Goal: Task Accomplishment & Management: Use online tool/utility

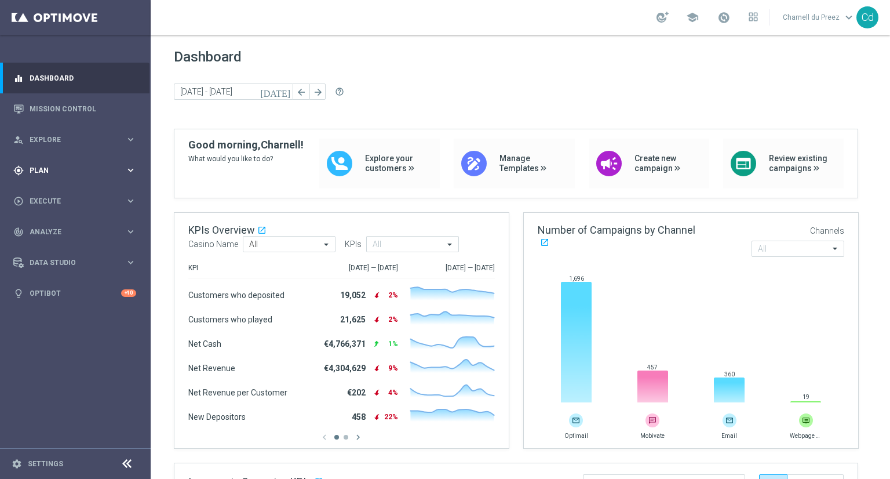
click at [39, 169] on span "Plan" at bounding box center [78, 170] width 96 height 7
click at [51, 230] on span "Templates" at bounding box center [72, 228] width 83 height 7
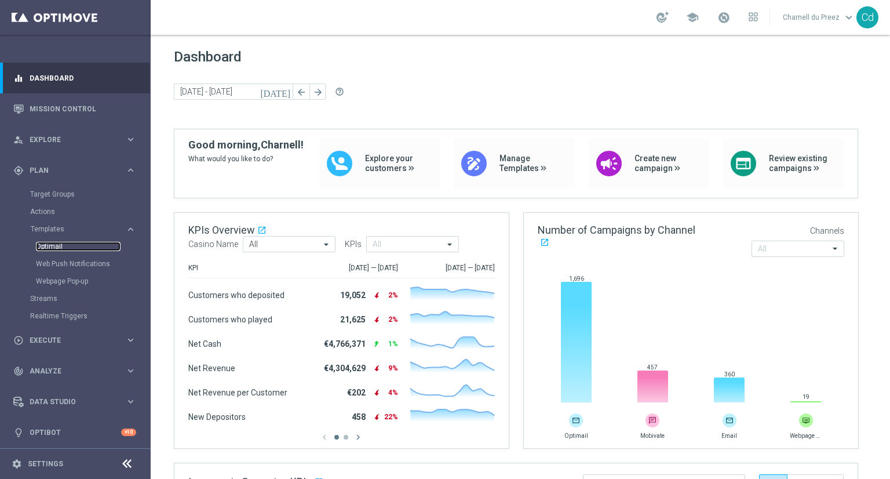
click at [56, 242] on link "Optimail" at bounding box center [78, 246] width 85 height 9
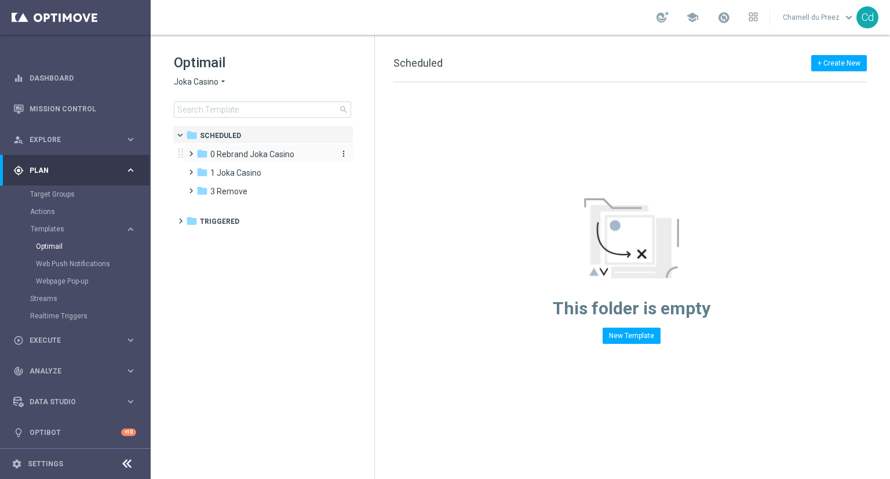
click at [255, 155] on span "0 Rebrand Joka Casino" at bounding box center [252, 154] width 84 height 10
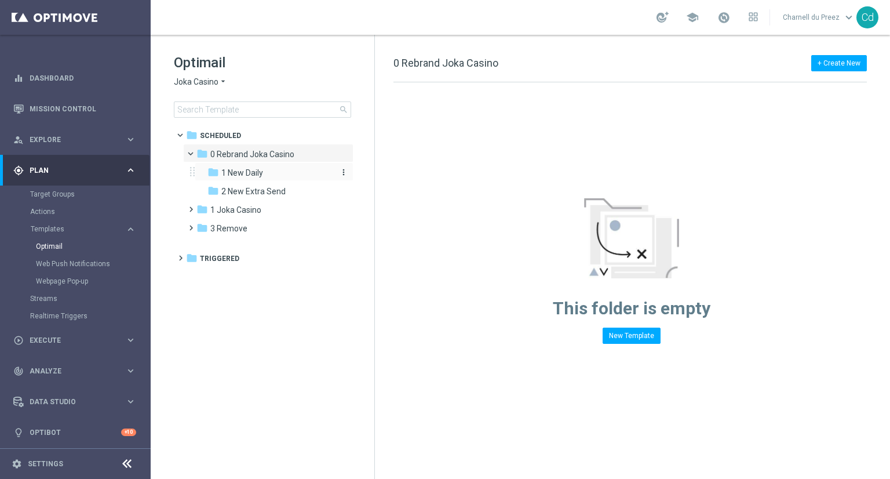
click at [249, 173] on span "1 New Daily" at bounding box center [242, 173] width 42 height 10
click at [246, 191] on span "2 New Extra Send" at bounding box center [253, 191] width 64 height 10
click at [194, 153] on span at bounding box center [196, 150] width 5 height 5
click at [183, 133] on span at bounding box center [185, 132] width 5 height 5
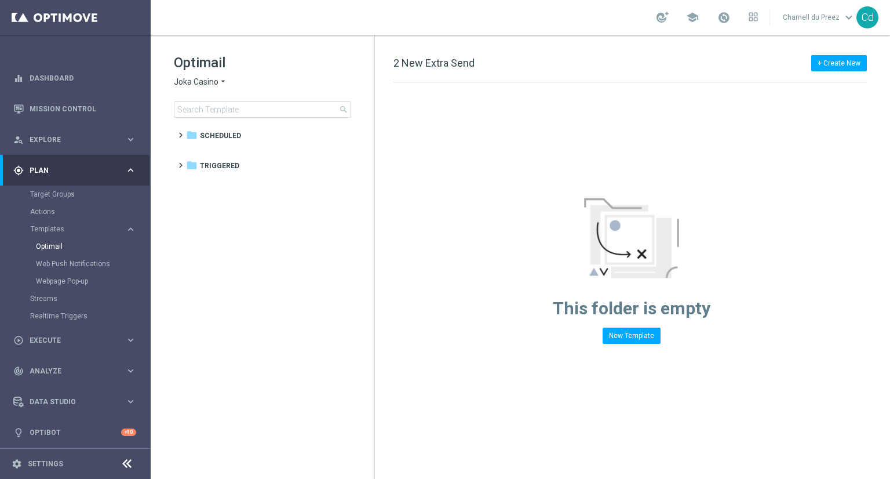
click at [197, 82] on span "Joka Casino" at bounding box center [196, 82] width 45 height 11
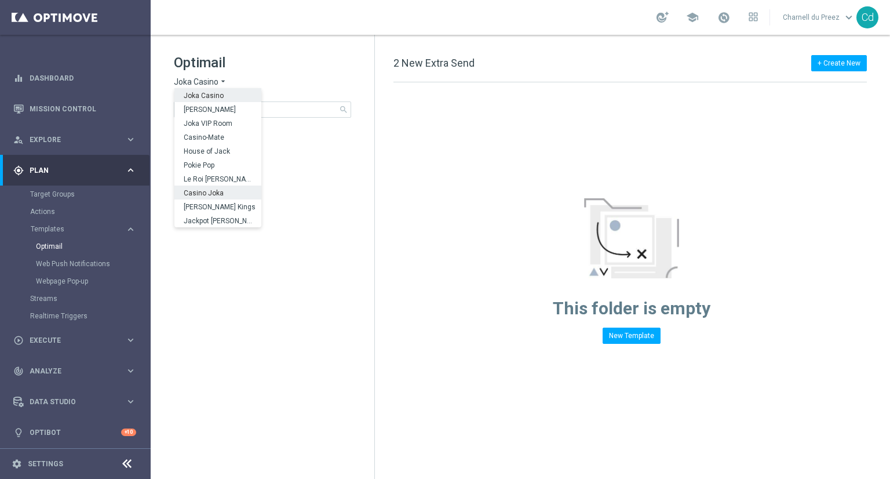
click at [0, 0] on span "Casino Joka" at bounding box center [0, 0] width 0 height 0
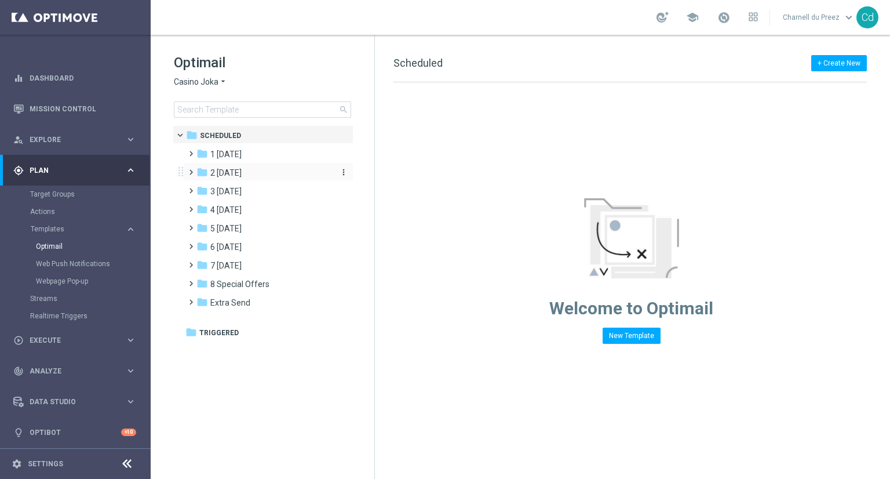
click at [236, 173] on span "2 [DATE]" at bounding box center [225, 173] width 31 height 10
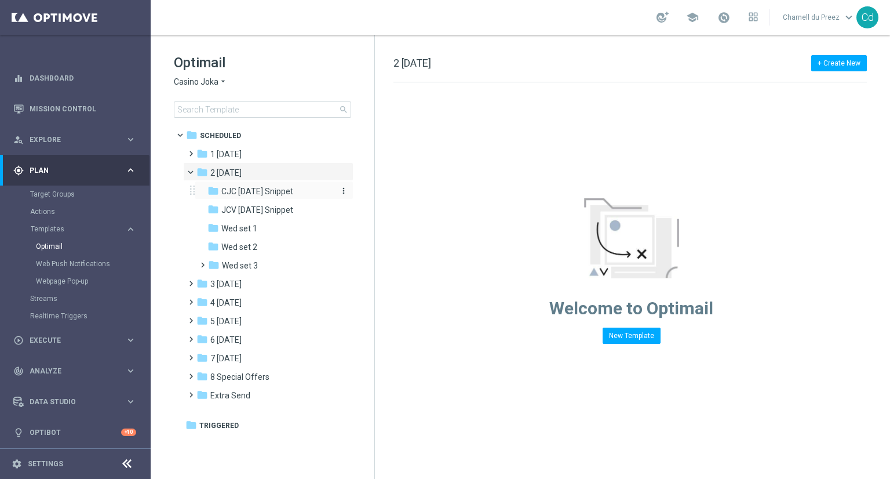
click at [261, 191] on span "CJC [DATE] Snippet" at bounding box center [257, 191] width 72 height 10
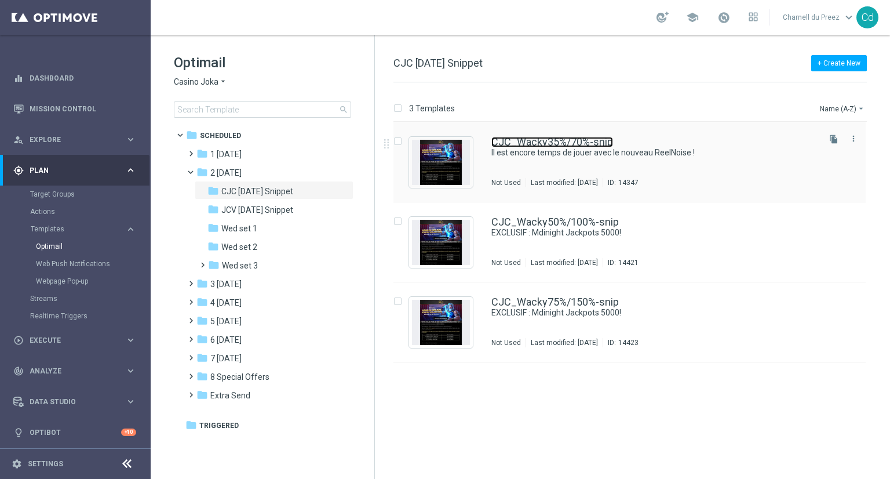
click at [537, 139] on link "CJC_Wacky35%/70%-snip" at bounding box center [552, 142] width 122 height 10
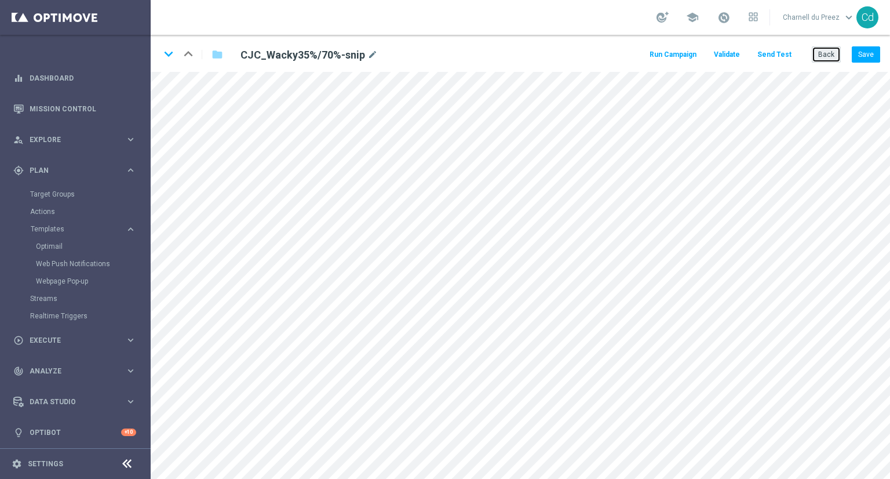
click at [827, 53] on button "Back" at bounding box center [826, 54] width 29 height 16
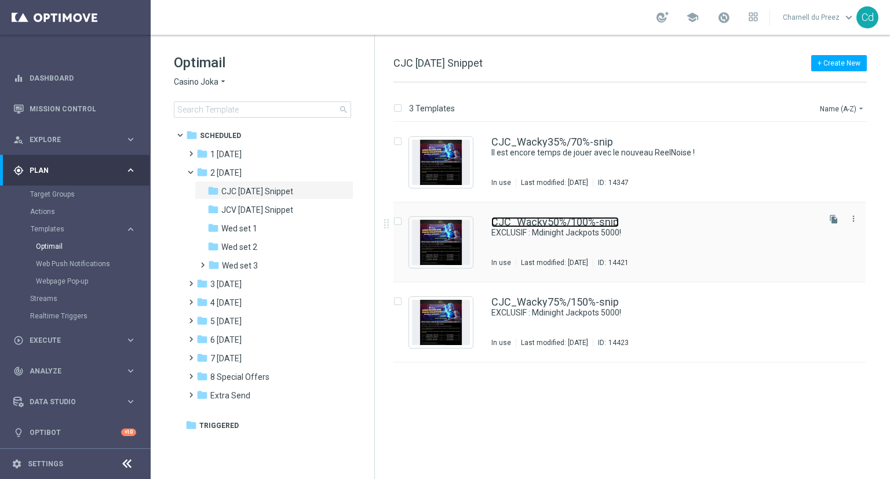
click at [559, 217] on link "CJC_Wacky50%/100%-snip" at bounding box center [555, 222] width 128 height 10
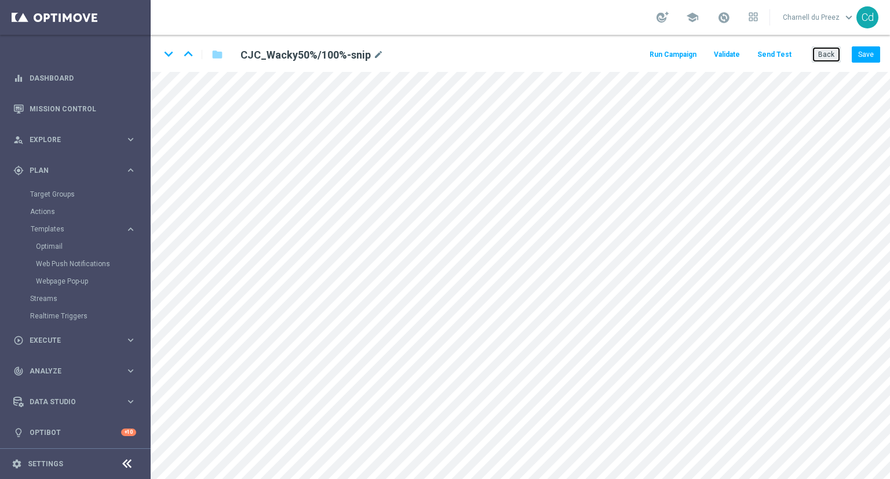
click at [832, 52] on button "Back" at bounding box center [826, 54] width 29 height 16
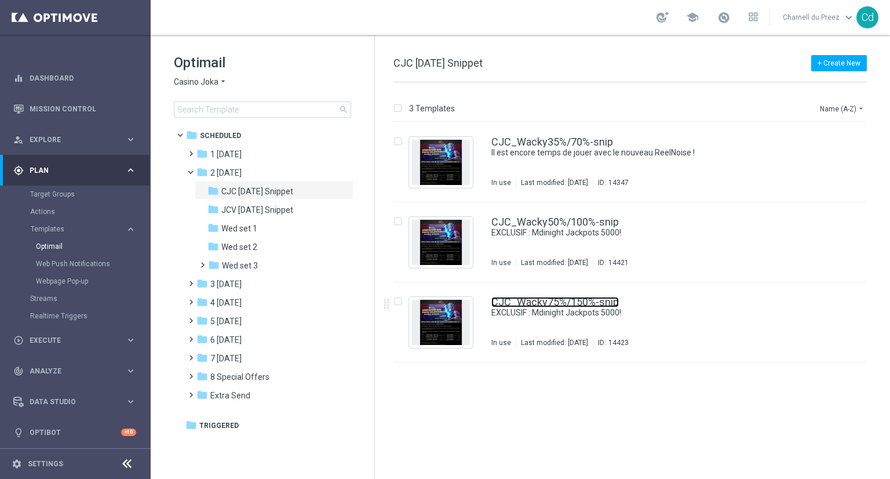
click at [548, 304] on link "CJC_Wacky75%/150%-snip" at bounding box center [555, 302] width 128 height 10
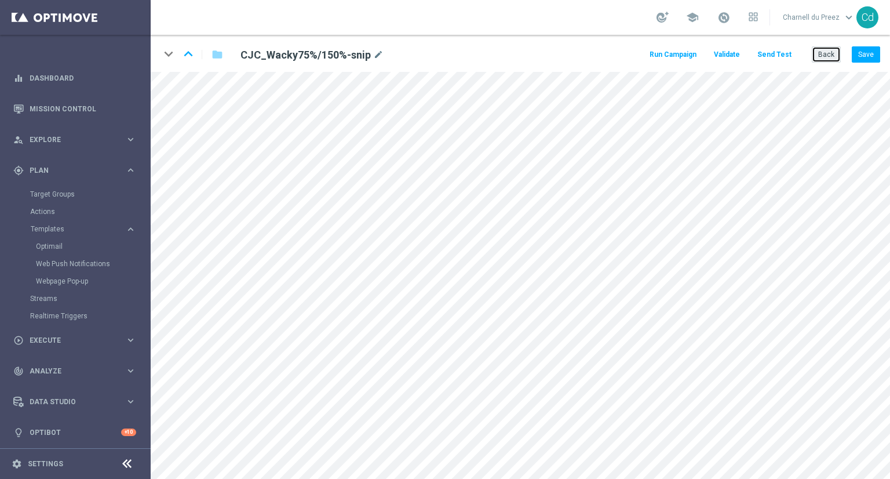
click at [829, 57] on button "Back" at bounding box center [826, 54] width 29 height 16
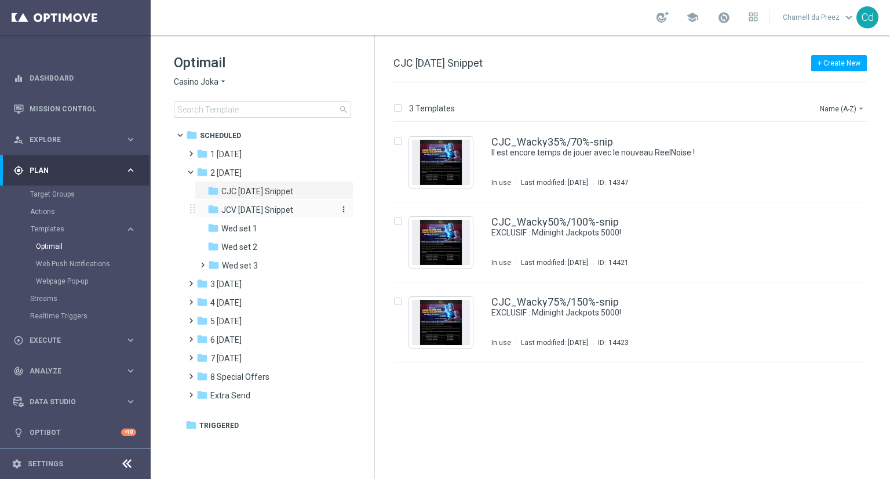
click at [285, 212] on span "JCV [DATE] Snippet" at bounding box center [257, 210] width 72 height 10
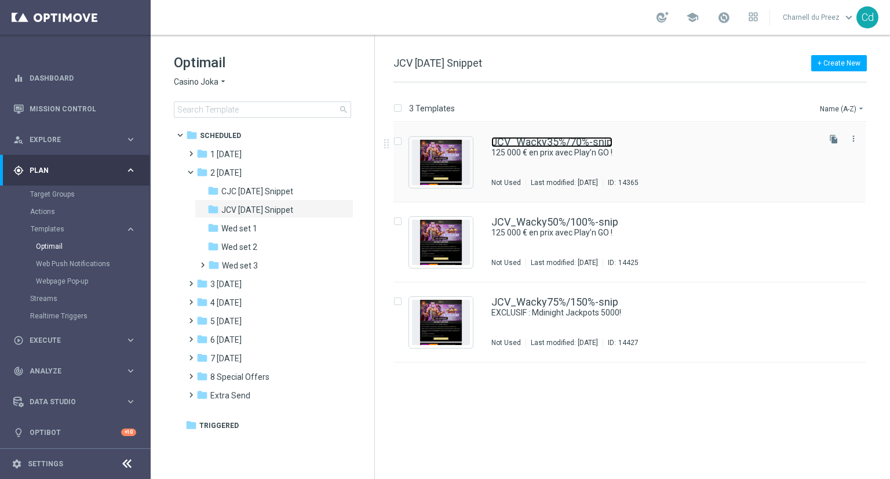
click at [570, 142] on link "JCV_Wacky35%/70%-snip" at bounding box center [551, 142] width 121 height 10
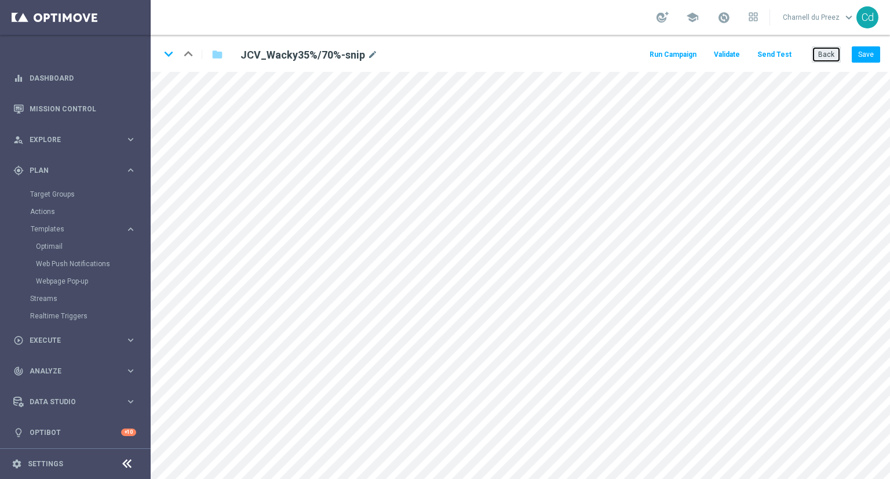
click at [825, 56] on button "Back" at bounding box center [826, 54] width 29 height 16
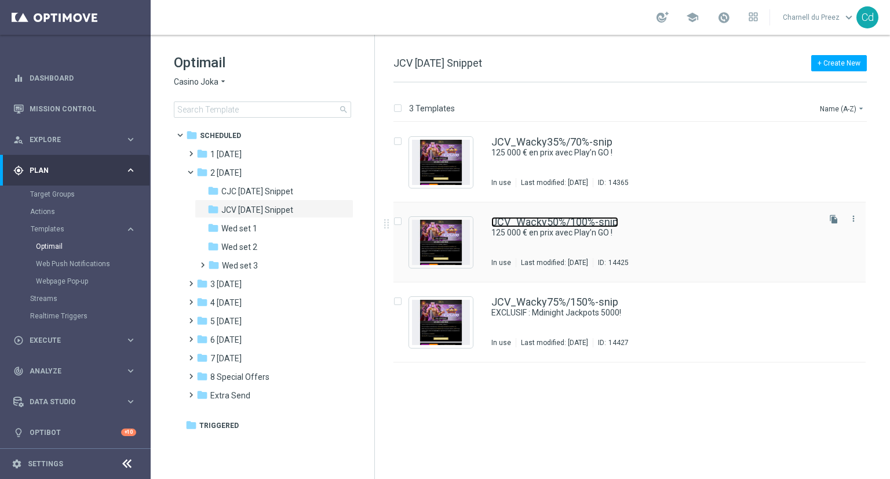
click at [540, 223] on link "JCV_Wacky50%/100%-snip" at bounding box center [554, 222] width 127 height 10
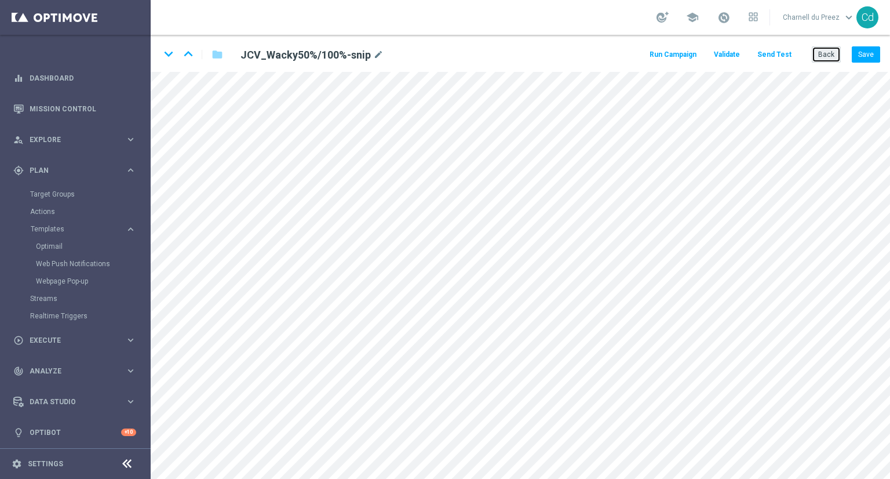
click at [829, 56] on button "Back" at bounding box center [826, 54] width 29 height 16
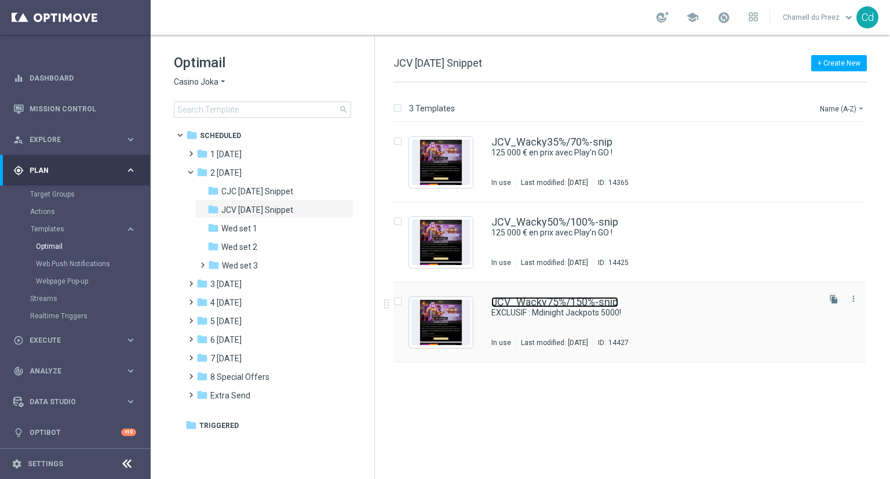
click at [571, 297] on link "JCV_Wacky75%/150%-snip" at bounding box center [554, 302] width 127 height 10
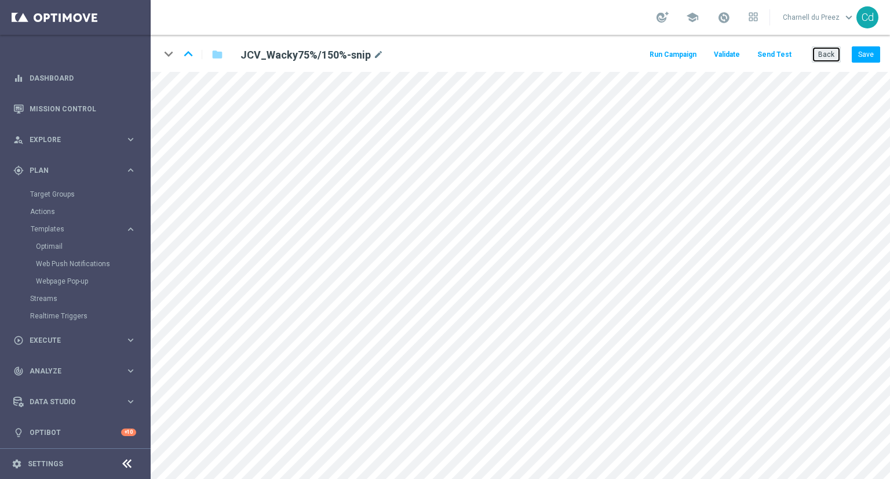
click at [821, 57] on button "Back" at bounding box center [826, 54] width 29 height 16
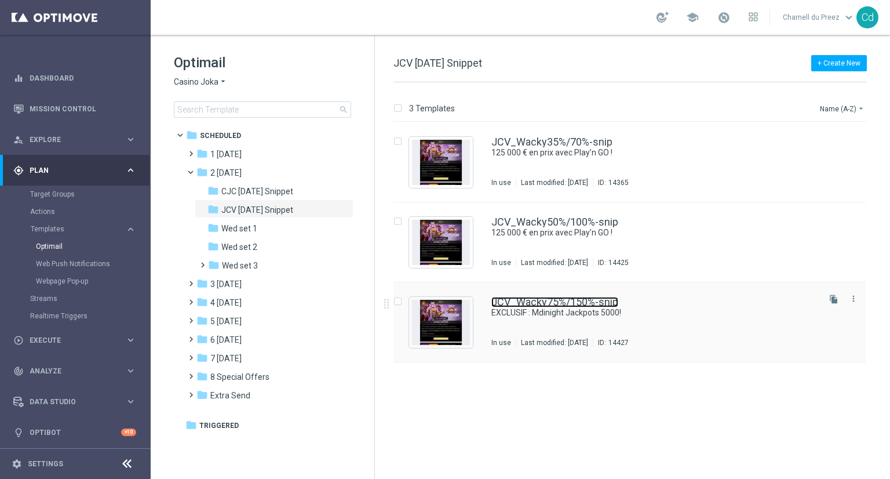
click at [563, 303] on link "JCV_Wacky75%/150%-snip" at bounding box center [554, 302] width 127 height 10
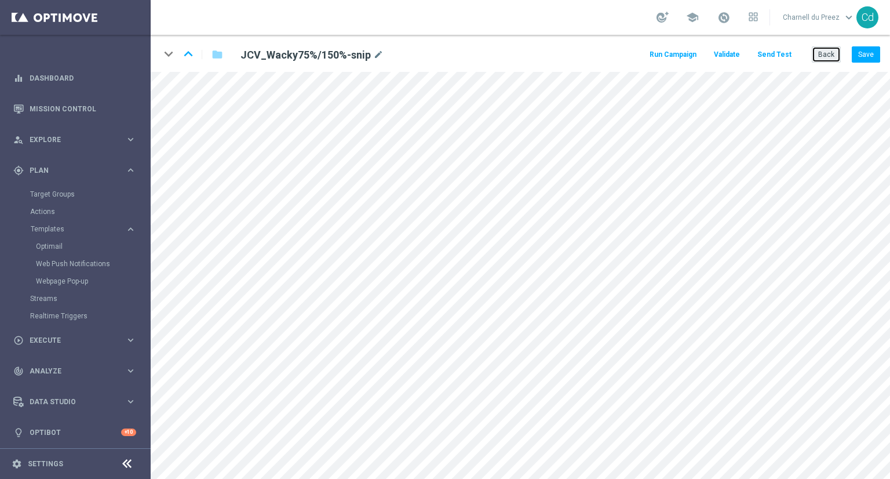
click at [818, 53] on button "Back" at bounding box center [826, 54] width 29 height 16
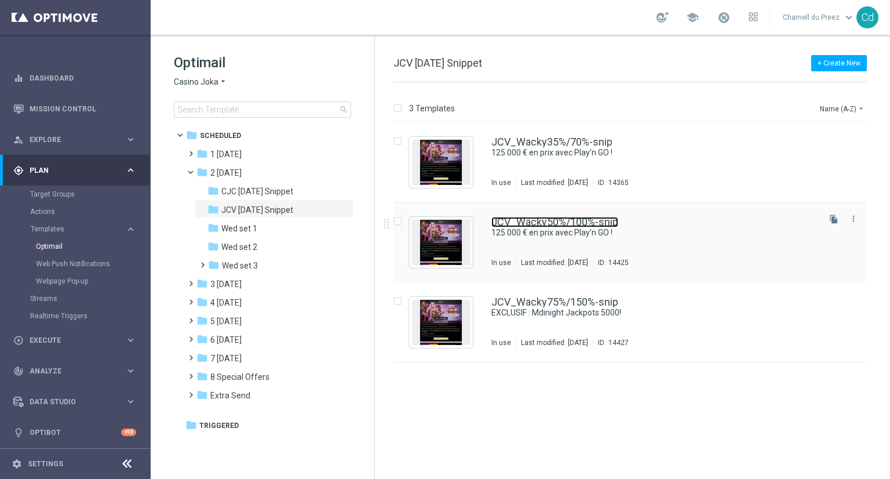
click at [585, 225] on link "JCV_Wacky50%/100%-snip" at bounding box center [554, 222] width 127 height 10
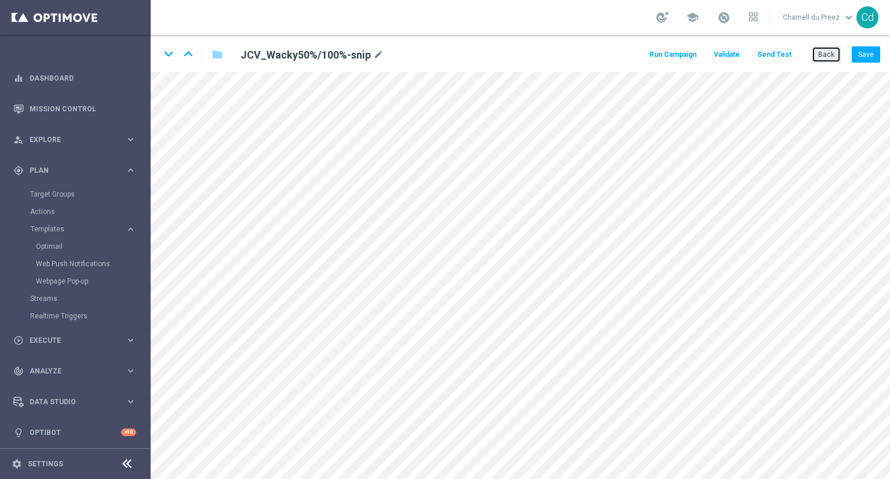
click at [824, 53] on button "Back" at bounding box center [826, 54] width 29 height 16
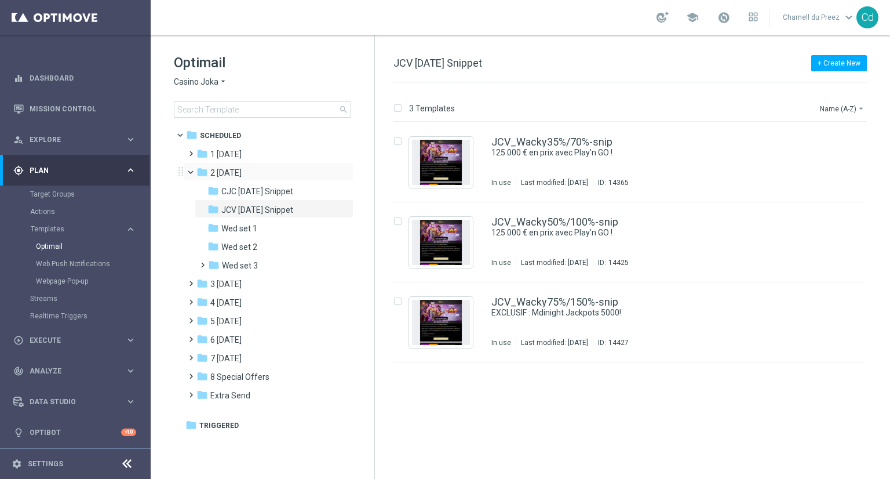
click at [194, 172] on span at bounding box center [196, 169] width 5 height 5
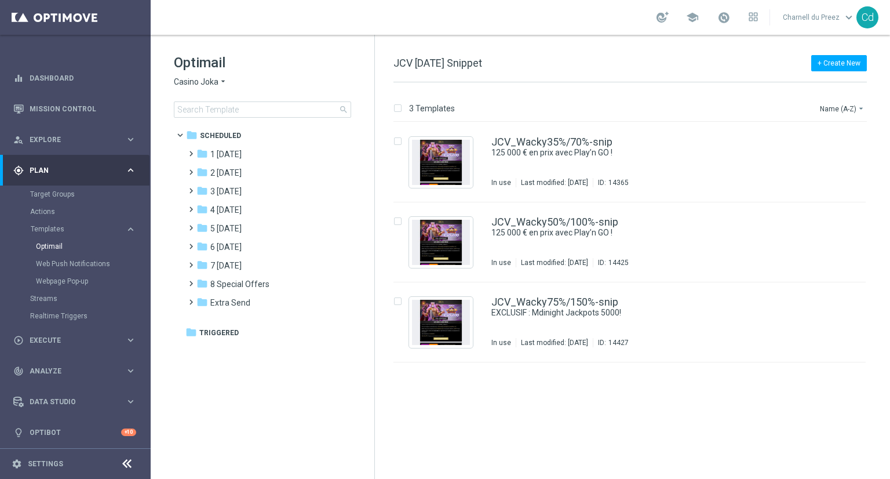
click at [195, 83] on span "Casino Joka" at bounding box center [196, 82] width 45 height 11
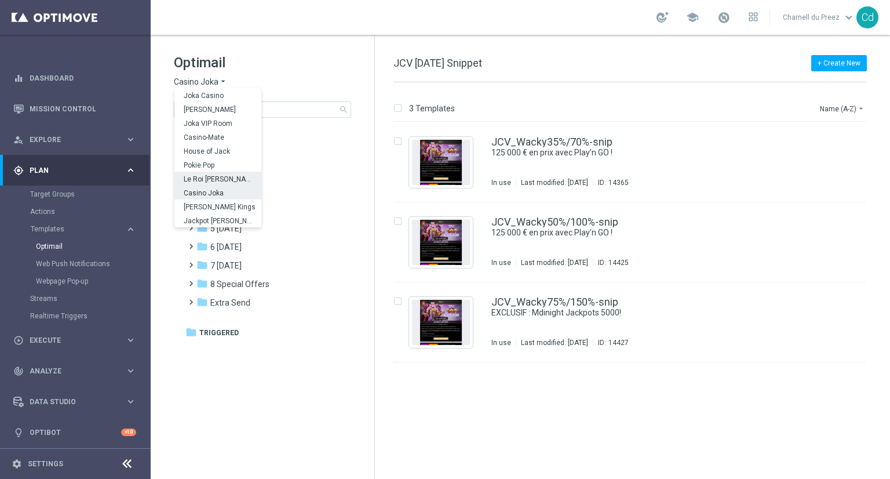
click at [0, 0] on span "Le Roi [PERSON_NAME]" at bounding box center [0, 0] width 0 height 0
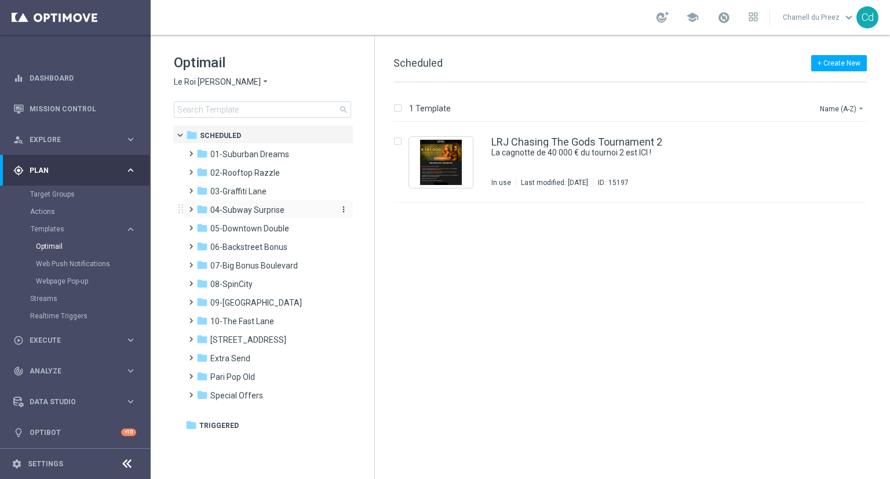
click at [250, 213] on span "04-Subway Surprise" at bounding box center [247, 210] width 74 height 10
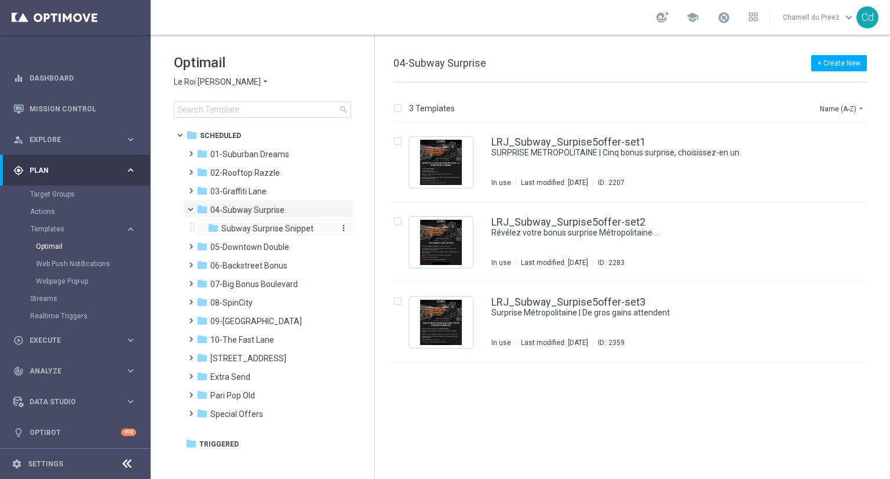
click at [283, 232] on span "Subway Surprise Snippet" at bounding box center [267, 228] width 92 height 10
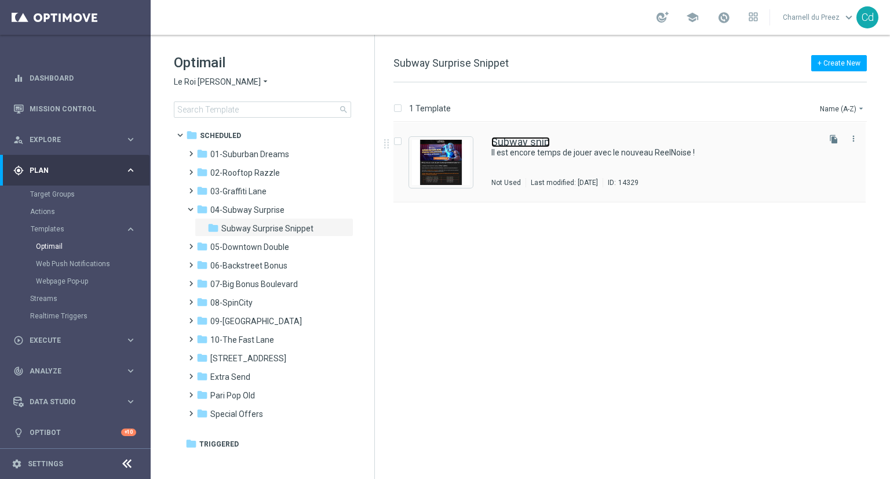
click at [518, 141] on link "Subway snip" at bounding box center [520, 142] width 59 height 10
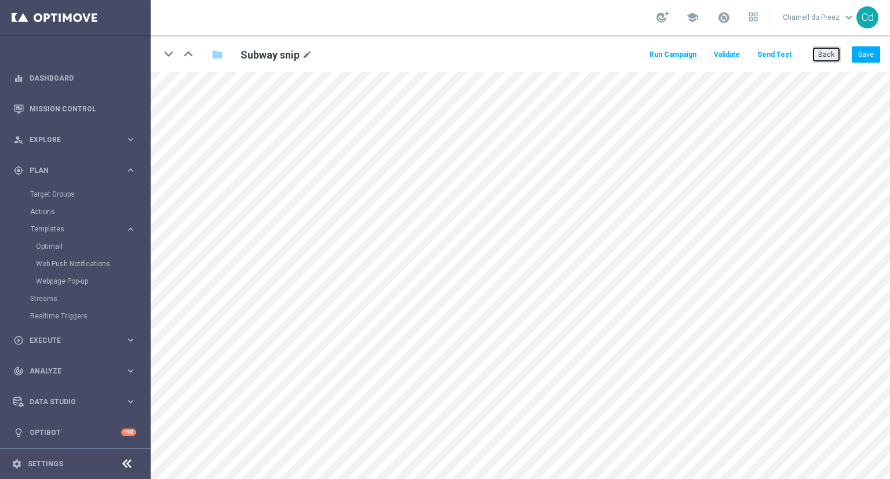
click at [824, 54] on button "Back" at bounding box center [826, 54] width 29 height 16
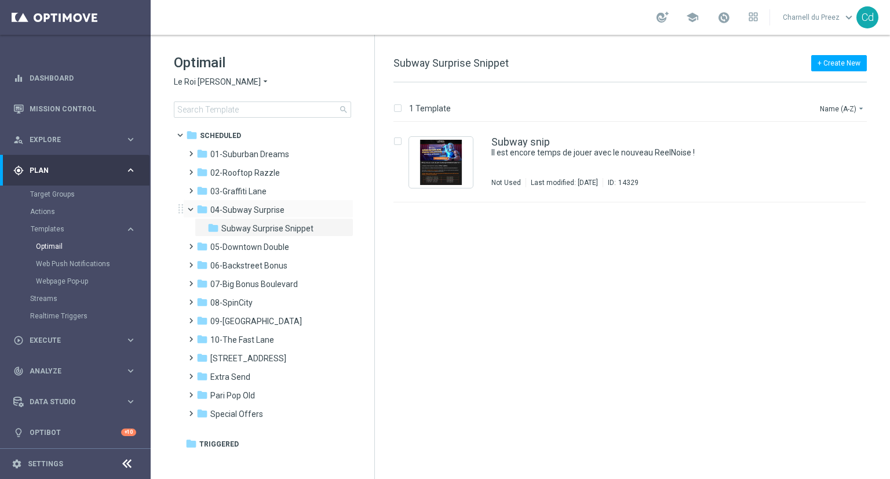
click at [194, 209] on span at bounding box center [196, 206] width 5 height 5
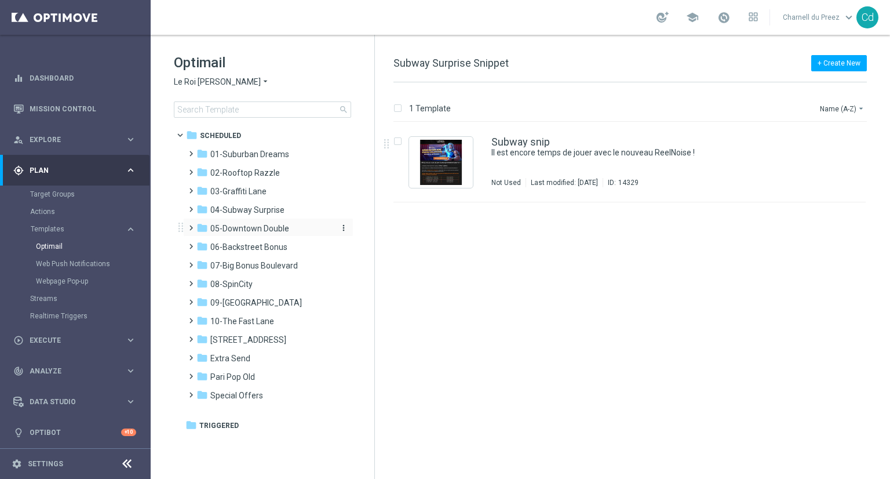
click at [246, 228] on span "05-Downtown Double" at bounding box center [249, 228] width 79 height 10
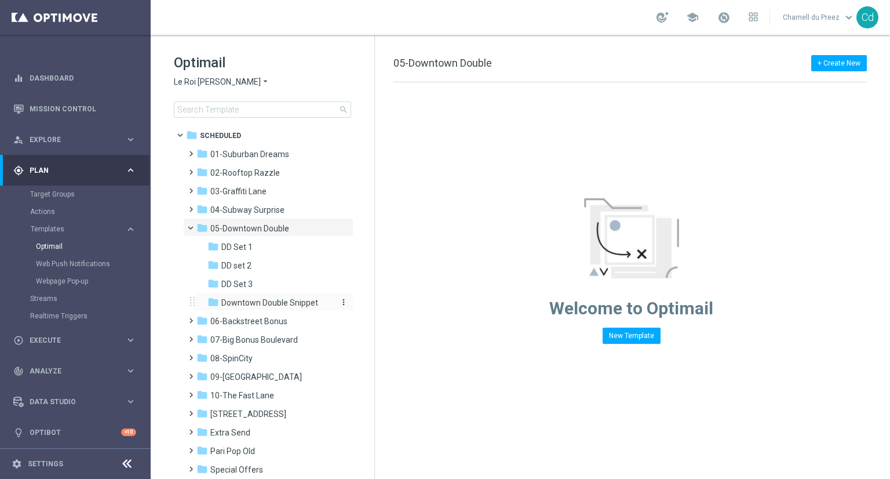
click at [283, 299] on span "Downtown Double Snippet" at bounding box center [269, 302] width 97 height 10
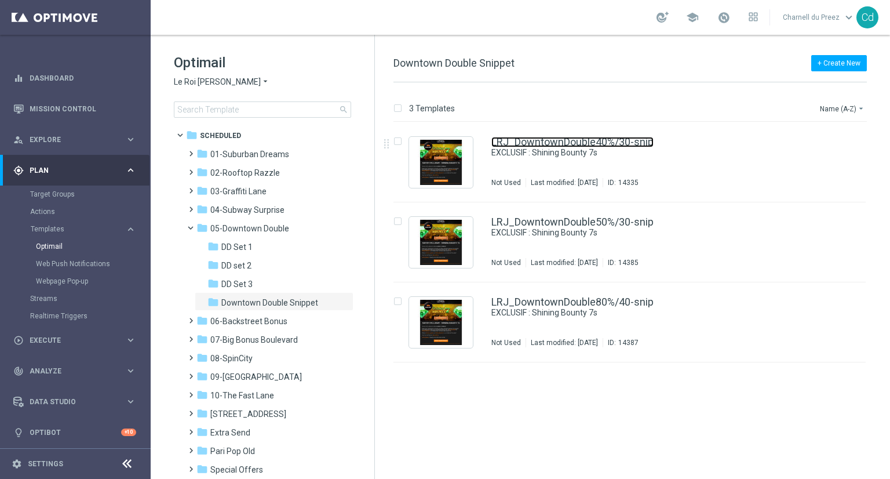
drag, startPoint x: 559, startPoint y: 142, endPoint x: 570, endPoint y: 147, distance: 11.9
click at [559, 142] on link "LRJ_DowntownDouble40%/30-snip" at bounding box center [572, 142] width 162 height 10
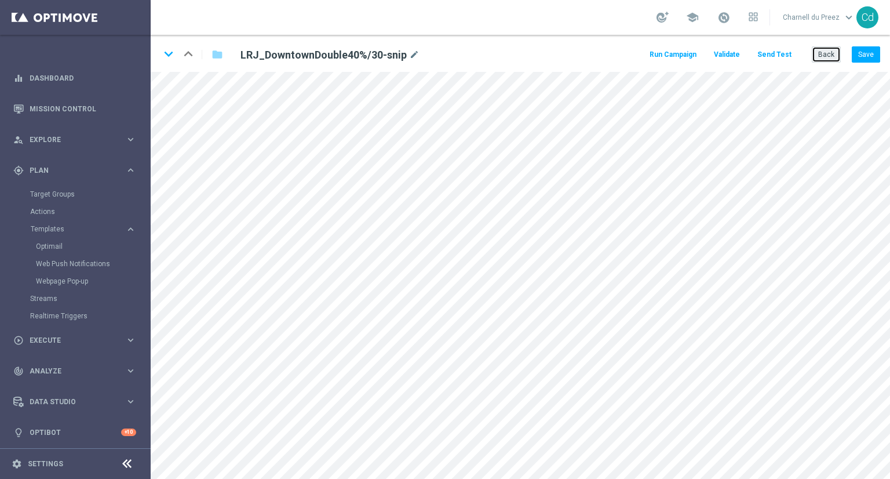
click at [836, 50] on button "Back" at bounding box center [826, 54] width 29 height 16
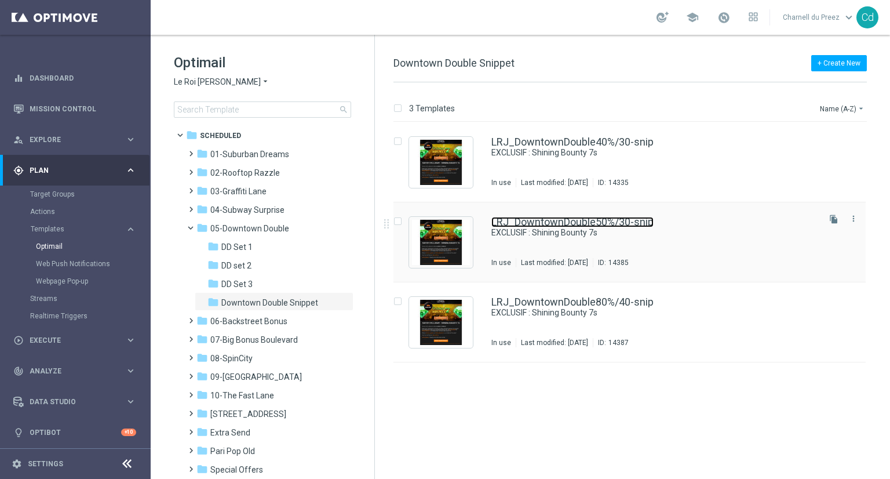
click at [577, 223] on link "LRJ_DowntownDouble50%/30-snip" at bounding box center [572, 222] width 162 height 10
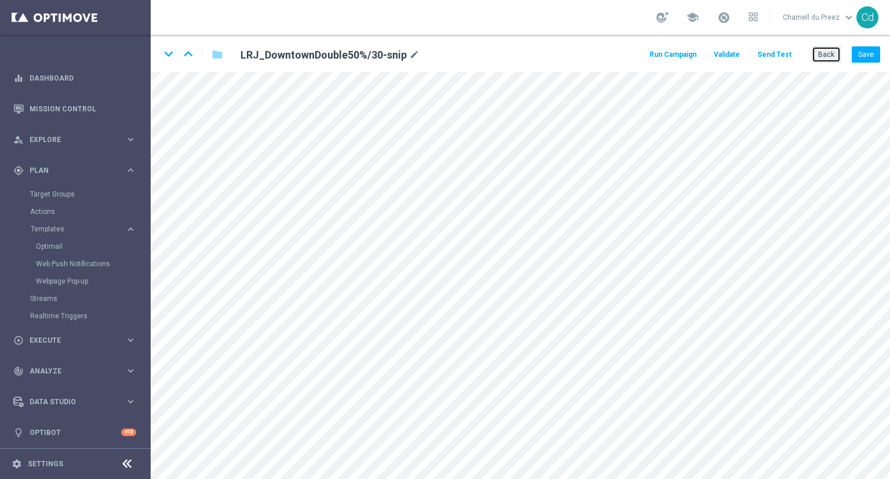
click at [830, 54] on button "Back" at bounding box center [826, 54] width 29 height 16
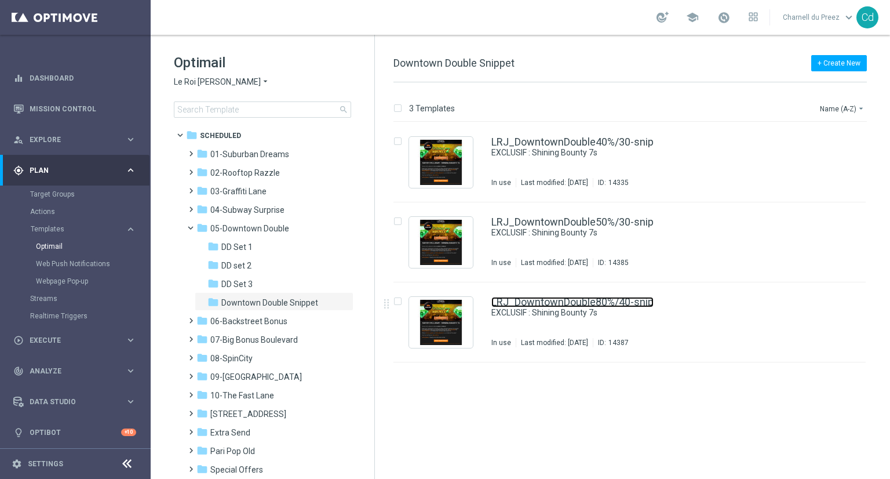
drag, startPoint x: 530, startPoint y: 302, endPoint x: 574, endPoint y: 304, distance: 44.1
click at [530, 302] on link "LRJ_DowntownDouble80%/40-snip" at bounding box center [572, 302] width 162 height 10
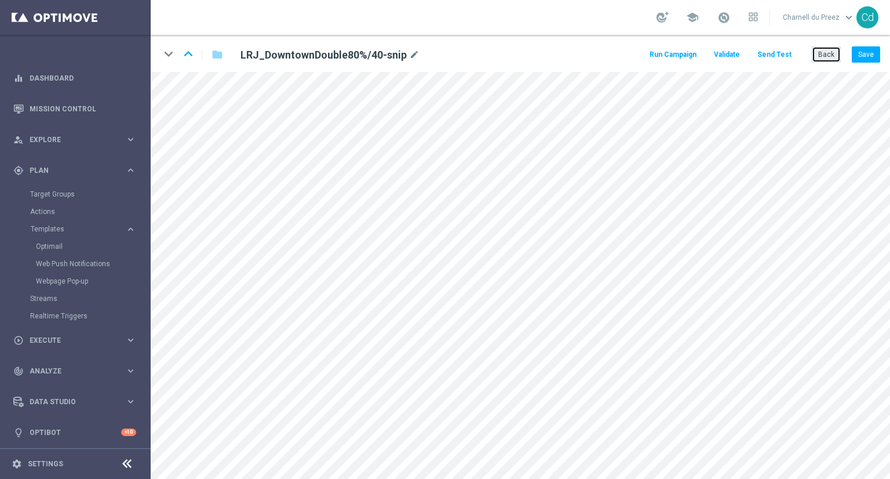
click at [830, 54] on button "Back" at bounding box center [826, 54] width 29 height 16
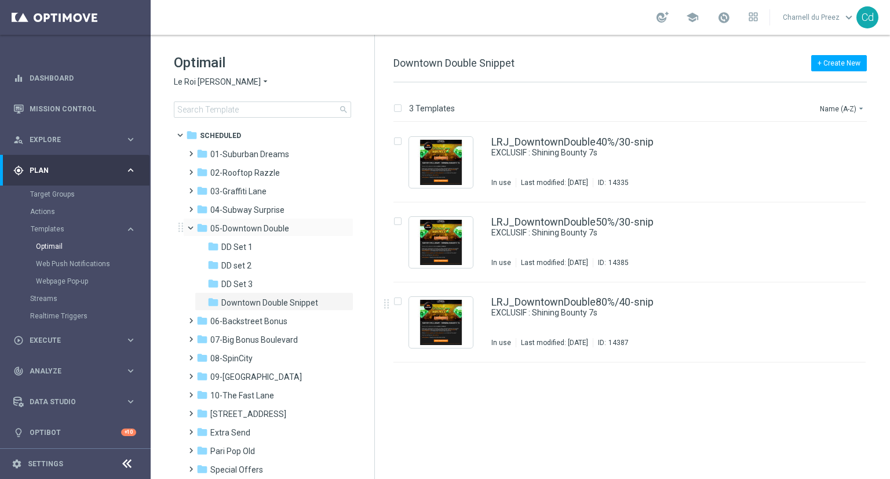
click at [194, 227] on span at bounding box center [196, 225] width 5 height 5
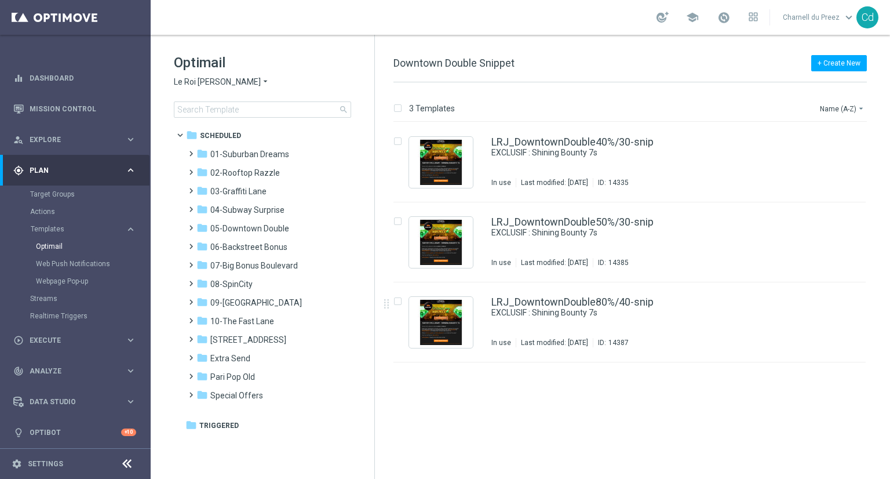
click at [190, 85] on span "Le Roi [PERSON_NAME]" at bounding box center [217, 82] width 87 height 11
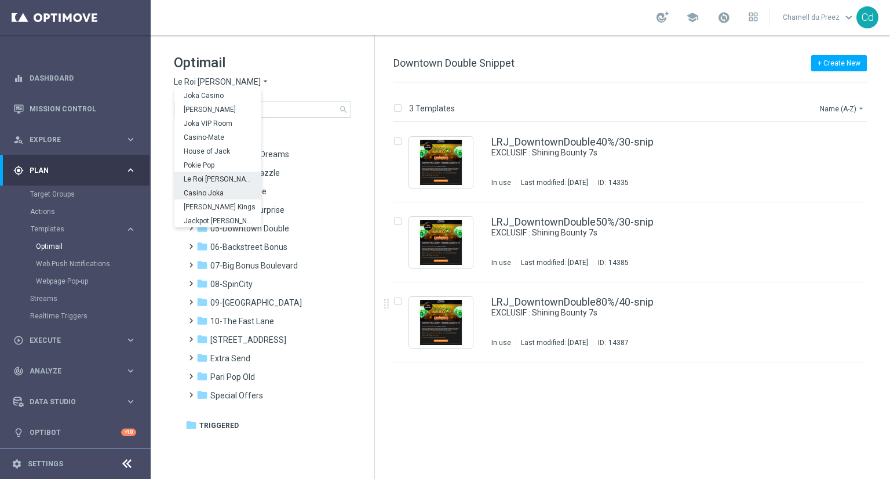
click at [0, 0] on span "Casino Joka" at bounding box center [0, 0] width 0 height 0
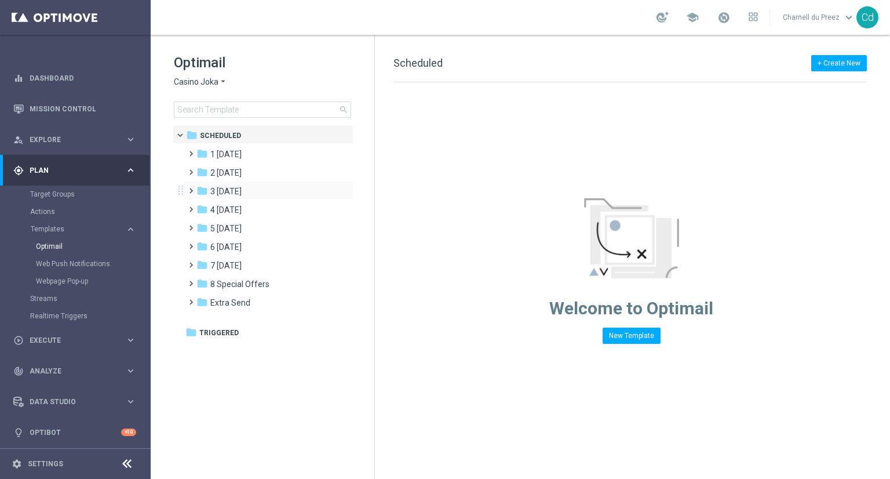
click at [188, 188] on span at bounding box center [188, 185] width 5 height 5
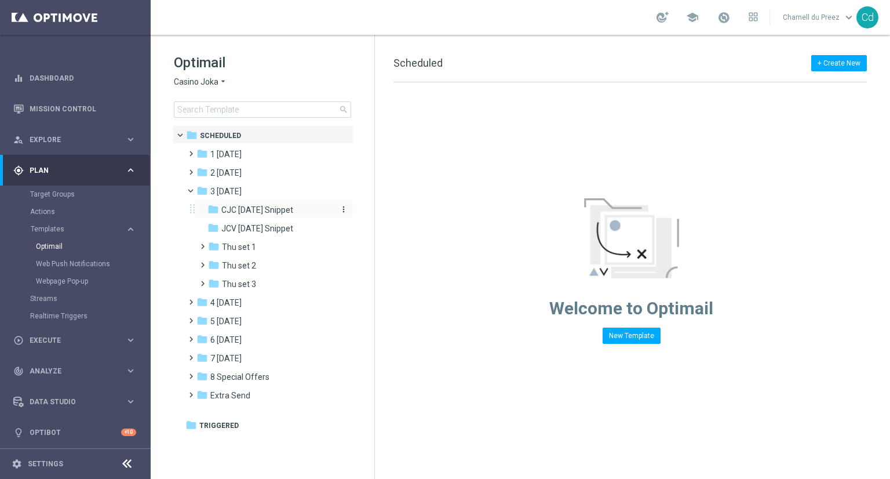
click at [263, 210] on span "CJC [DATE] Snippet" at bounding box center [257, 210] width 72 height 10
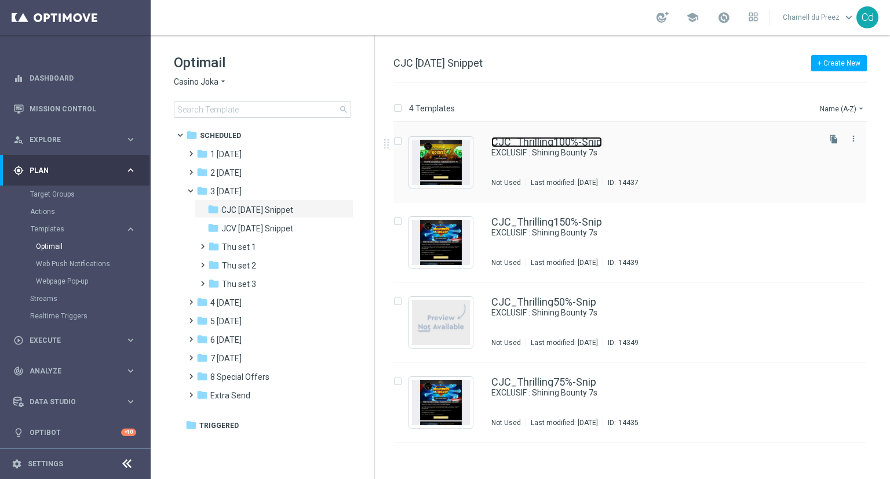
click at [556, 137] on link "CJC_Thrilling100%-Snip" at bounding box center [546, 142] width 111 height 10
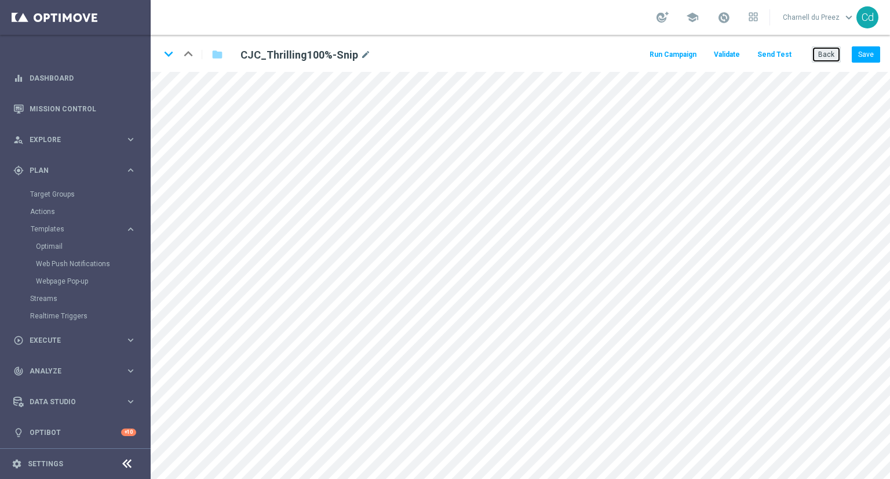
click at [820, 56] on button "Back" at bounding box center [826, 54] width 29 height 16
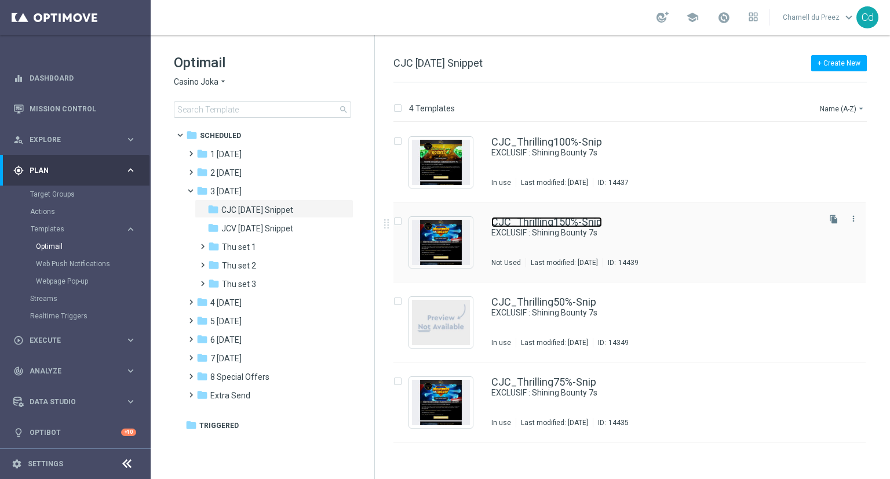
click at [534, 223] on link "CJC_Thrilling150%-Snip" at bounding box center [546, 222] width 111 height 10
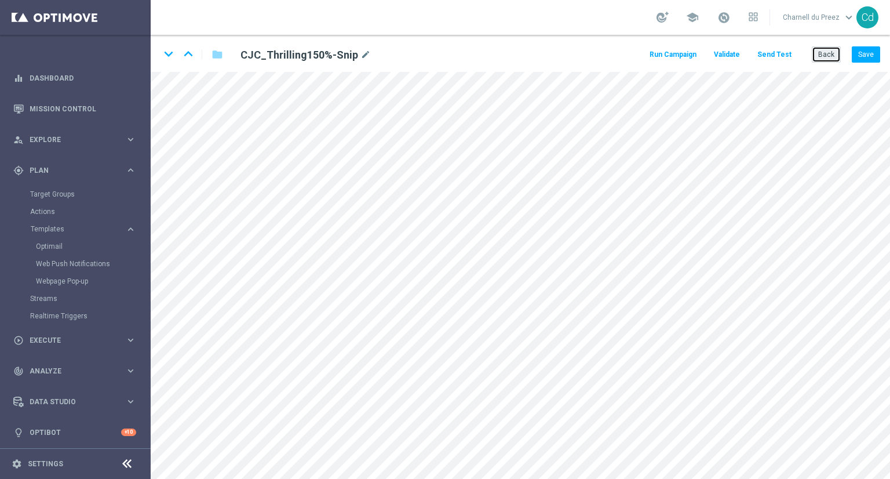
click at [823, 56] on button "Back" at bounding box center [826, 54] width 29 height 16
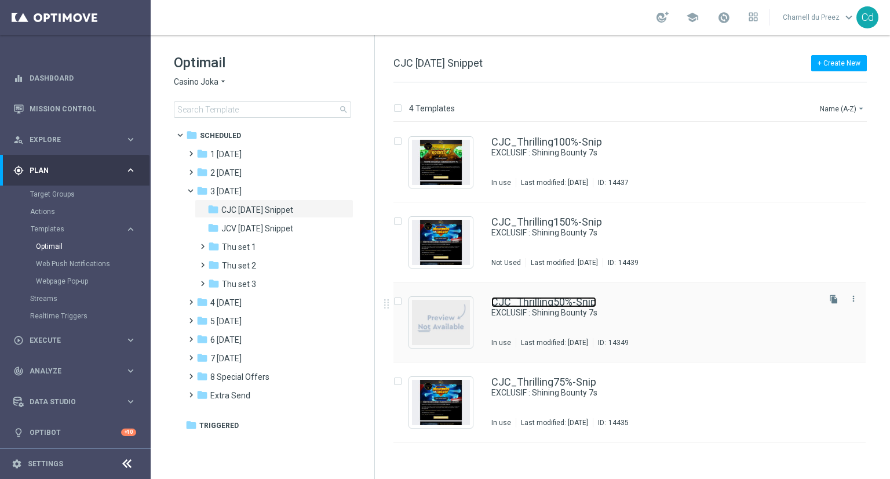
click at [545, 300] on link "CJC_Thrilling50%-Snip" at bounding box center [543, 302] width 105 height 10
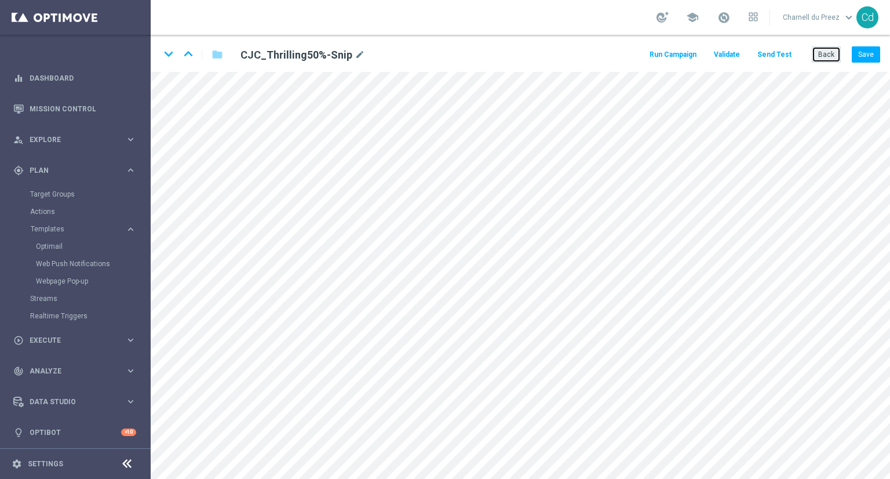
click at [819, 59] on button "Back" at bounding box center [826, 54] width 29 height 16
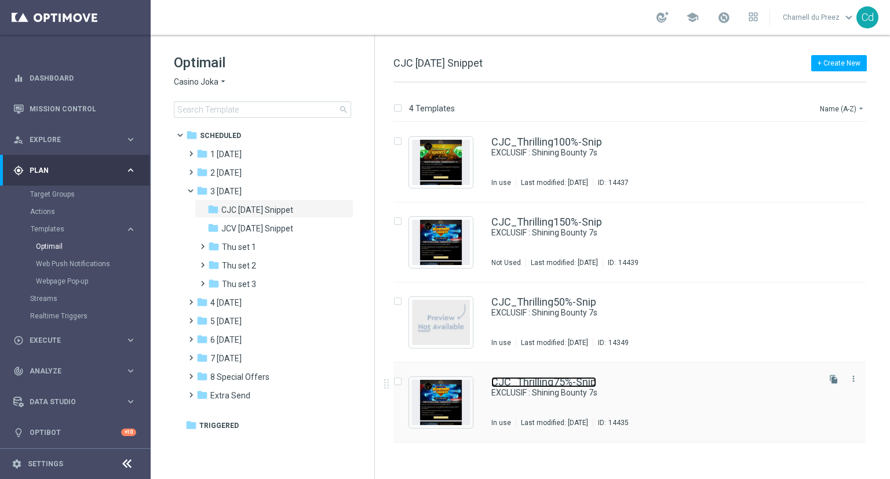
click at [572, 383] on link "CJC_Thrilling75%-Snip" at bounding box center [543, 382] width 105 height 10
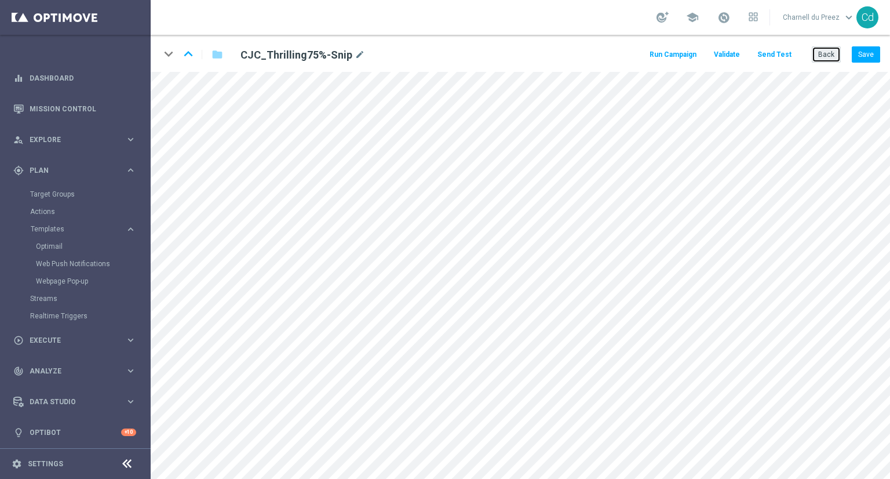
click at [834, 56] on button "Back" at bounding box center [826, 54] width 29 height 16
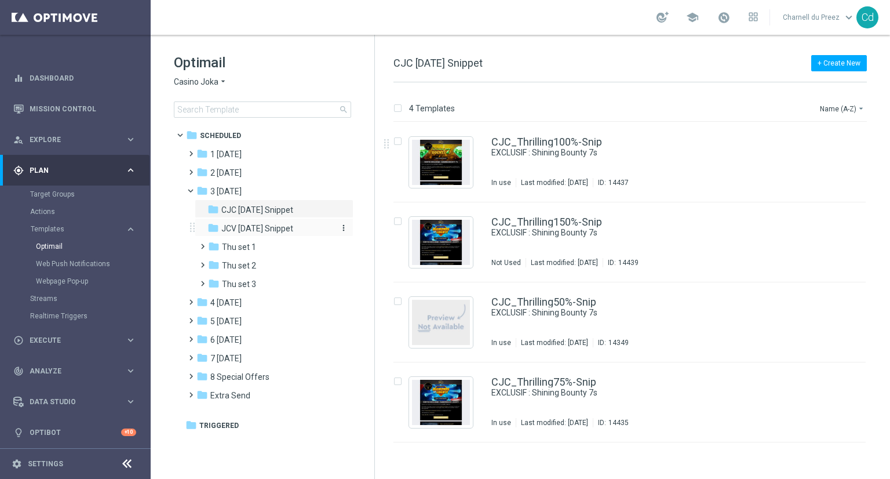
click at [286, 228] on span "JCV [DATE] Snippet" at bounding box center [257, 228] width 72 height 10
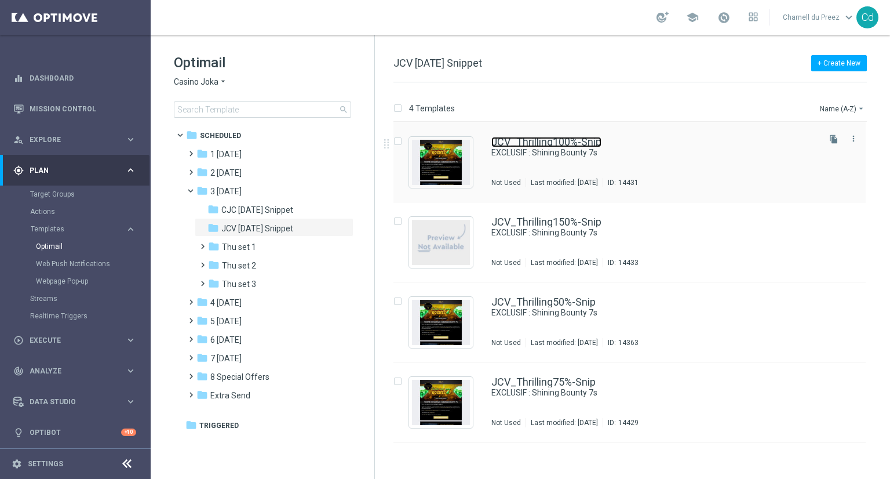
click at [558, 142] on link "JCV_Thrilling100%-Snip" at bounding box center [546, 142] width 110 height 10
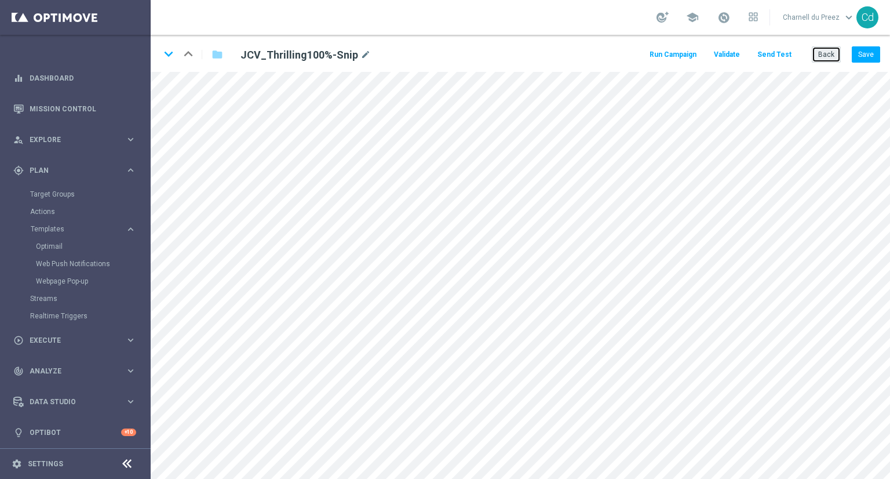
click at [830, 56] on button "Back" at bounding box center [826, 54] width 29 height 16
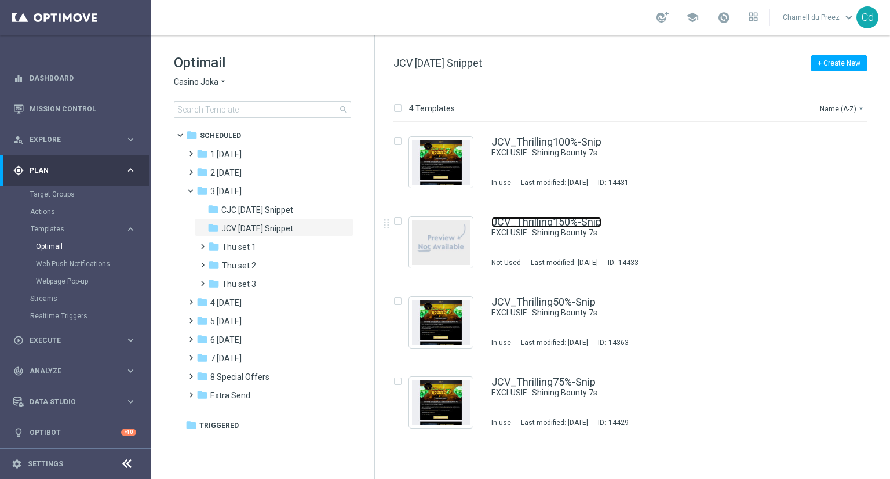
drag, startPoint x: 555, startPoint y: 221, endPoint x: 579, endPoint y: 218, distance: 23.9
click at [555, 221] on link "JCV_Thrilling150%-Snip" at bounding box center [546, 222] width 110 height 10
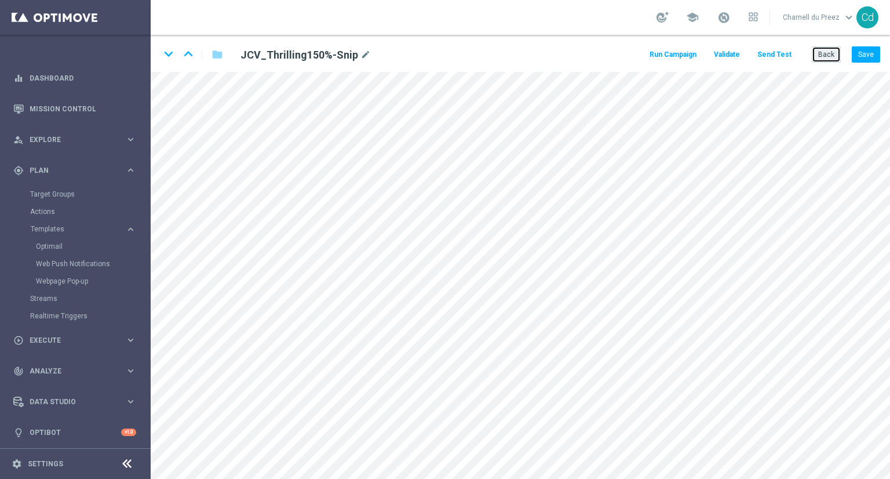
click at [835, 55] on button "Back" at bounding box center [826, 54] width 29 height 16
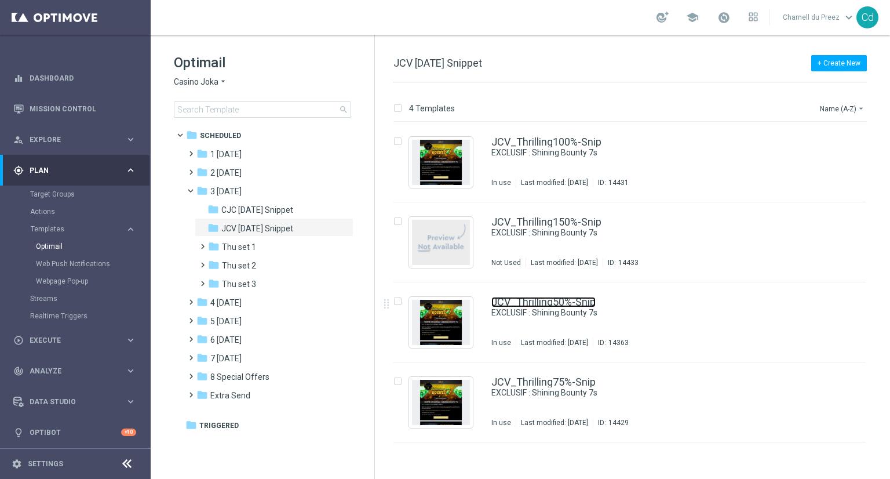
click at [541, 304] on link "JCV_Thrilling50%-Snip" at bounding box center [543, 302] width 104 height 10
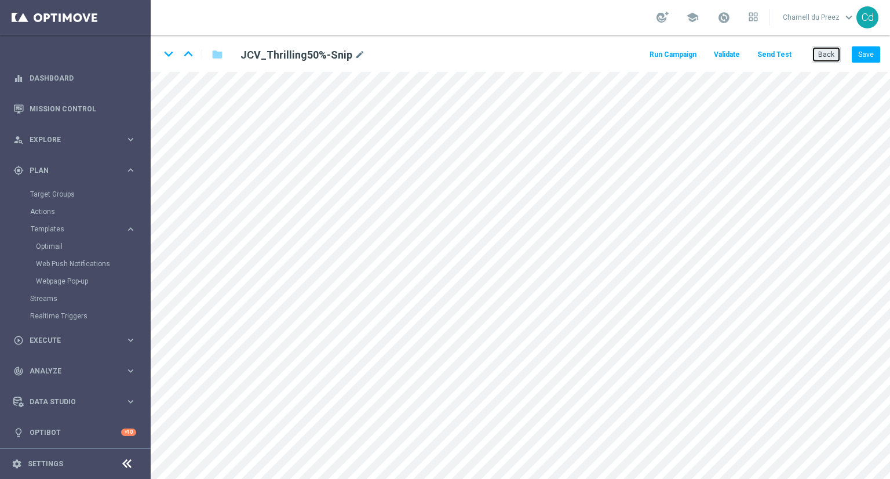
click at [830, 59] on button "Back" at bounding box center [826, 54] width 29 height 16
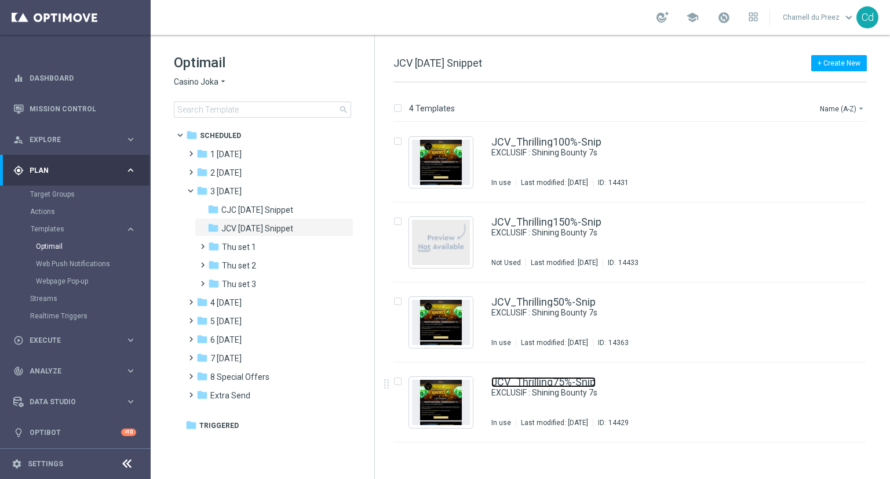
drag, startPoint x: 569, startPoint y: 382, endPoint x: 575, endPoint y: 382, distance: 6.4
click at [569, 382] on link "JCV_Thrilling75%-Snip" at bounding box center [543, 382] width 104 height 10
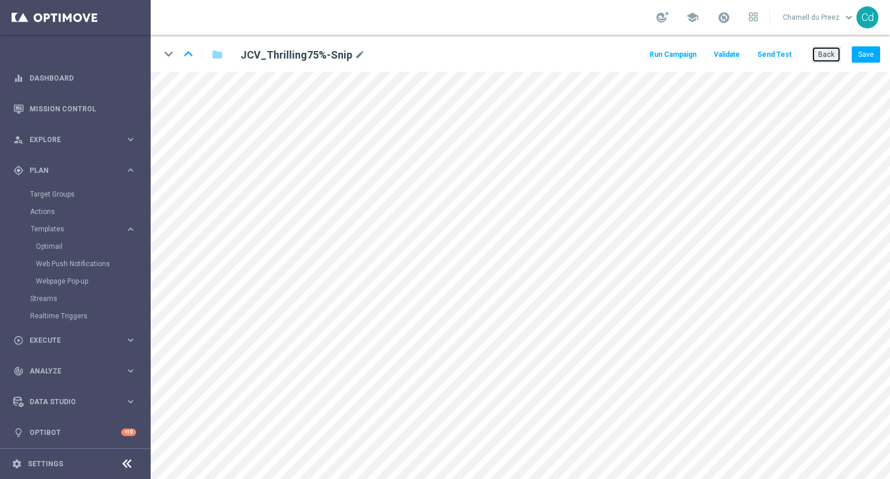
click at [825, 61] on button "Back" at bounding box center [826, 54] width 29 height 16
